Goal: Task Accomplishment & Management: Use online tool/utility

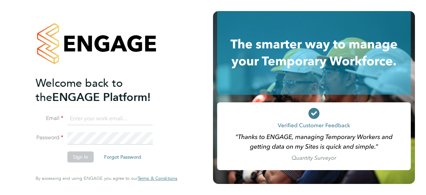
type input "benjamin.mayhew@justice.gov.uk"
click at [170, 153] on li "Sign In Forgot Password" at bounding box center [103, 161] width 135 height 18
click at [77, 156] on button "Sign In" at bounding box center [80, 157] width 26 height 11
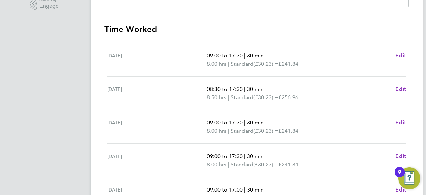
scroll to position [309, 0]
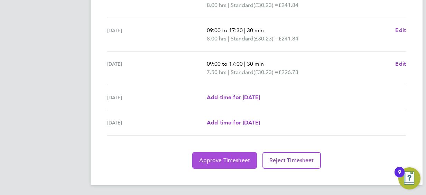
click at [204, 160] on span "Approve Timesheet" at bounding box center [224, 160] width 51 height 7
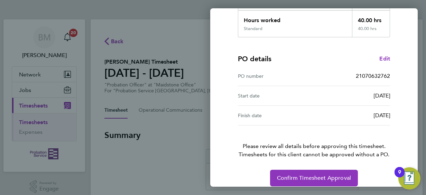
scroll to position [136, 0]
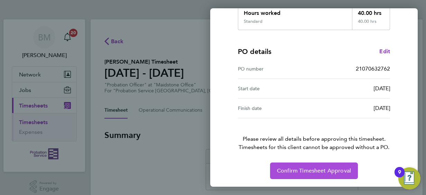
click at [291, 171] on span "Confirm Timesheet Approval" at bounding box center [314, 171] width 74 height 7
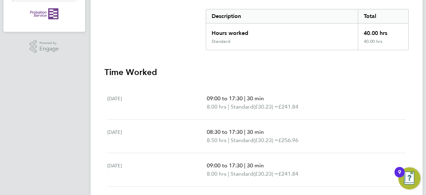
scroll to position [141, 0]
